Goal: Communication & Community: Answer question/provide support

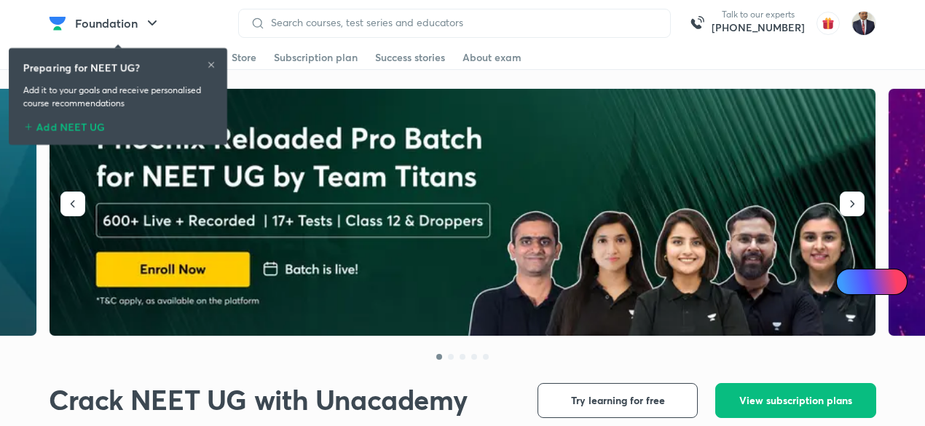
click at [859, 19] on img at bounding box center [863, 23] width 25 height 25
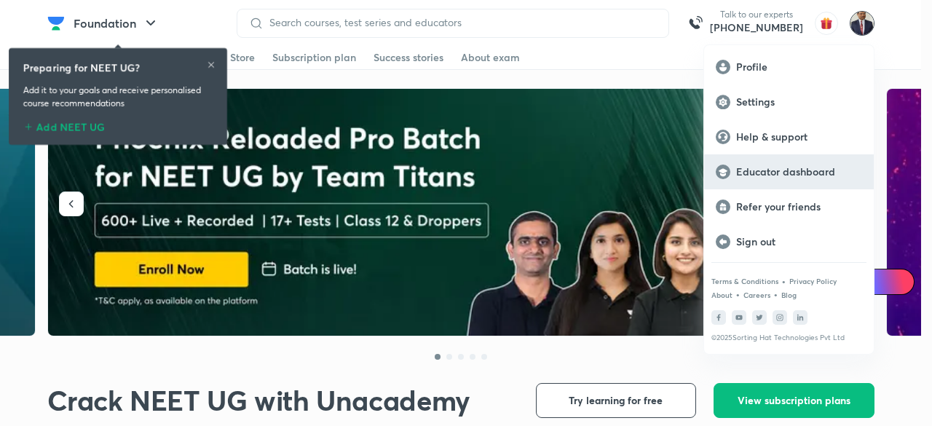
click at [789, 173] on p "Educator dashboard" at bounding box center [799, 171] width 126 height 13
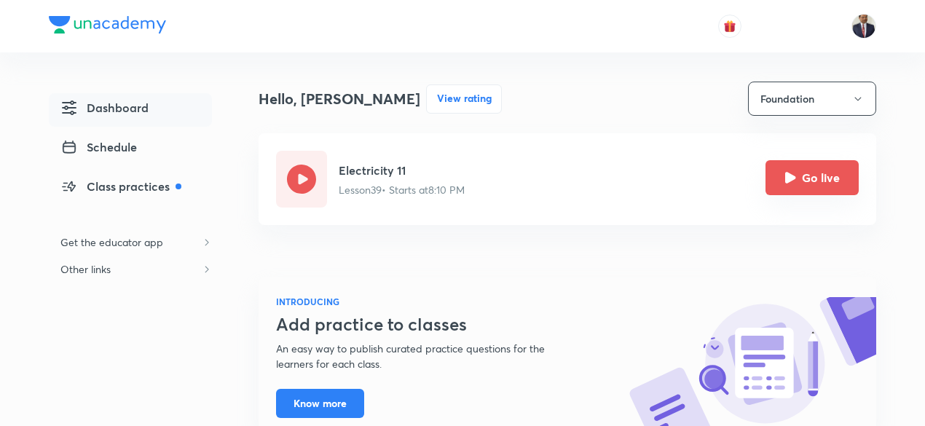
click at [784, 183] on icon "Go live" at bounding box center [790, 178] width 12 height 12
